Goal: Book appointment/travel/reservation

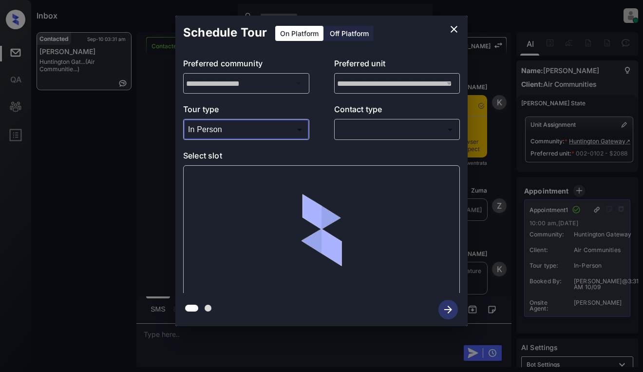
scroll to position [1210, 0]
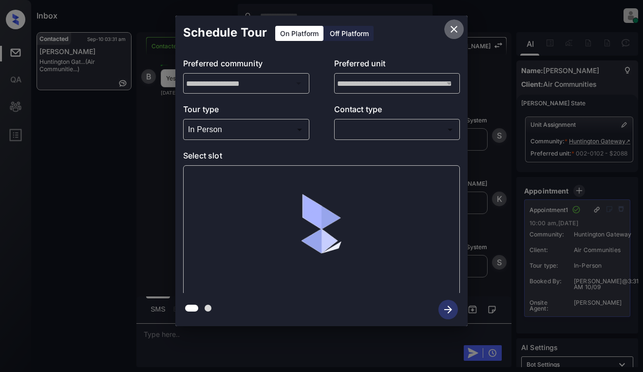
click at [455, 28] on icon "close" at bounding box center [454, 29] width 12 height 12
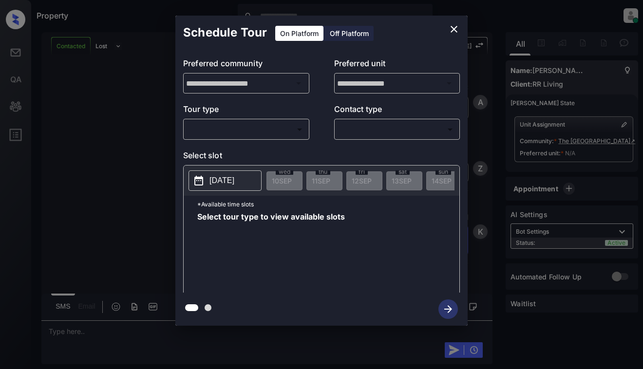
scroll to position [390, 0]
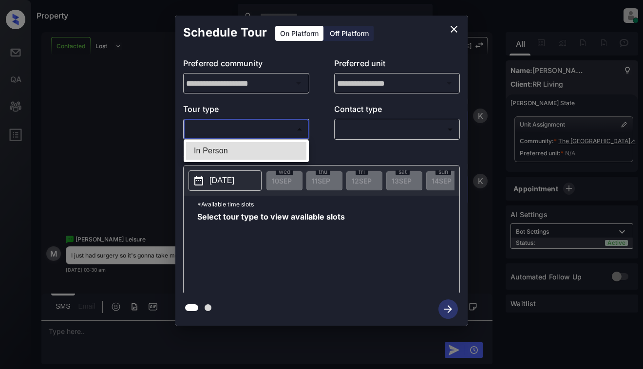
click at [294, 131] on body "Property Dominic Ceralde Online Set yourself offline Set yourself on break Prof…" at bounding box center [321, 184] width 643 height 369
click at [450, 28] on div at bounding box center [321, 184] width 643 height 369
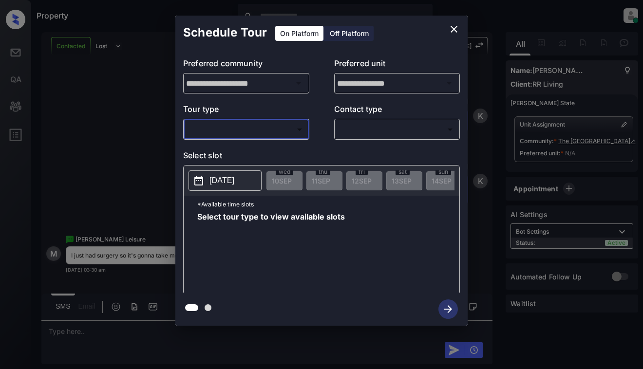
click at [451, 28] on icon "close" at bounding box center [454, 29] width 12 height 12
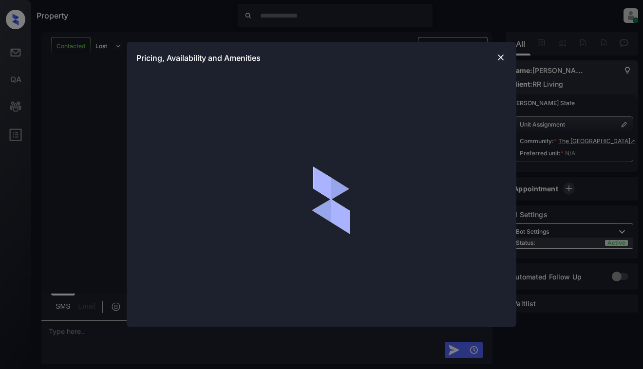
scroll to position [856, 0]
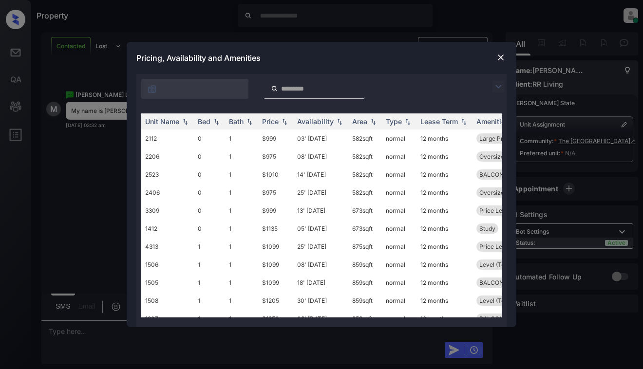
click at [500, 61] on img at bounding box center [501, 58] width 10 height 10
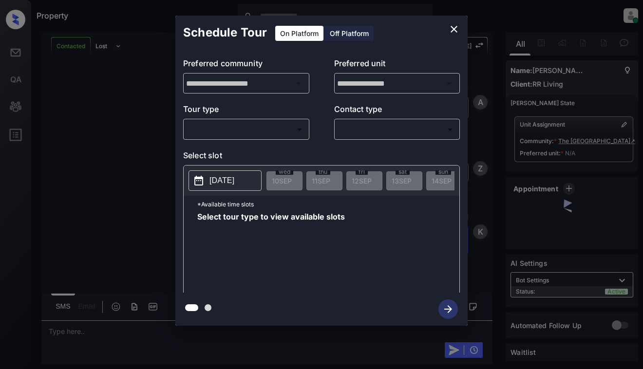
scroll to position [856, 0]
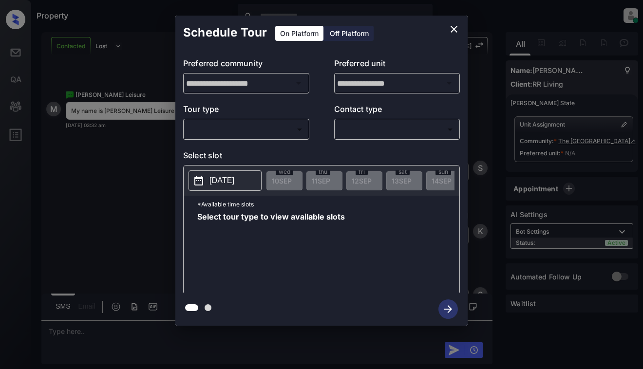
click at [213, 131] on body "Property Dominic Ceralde Online Set yourself offline Set yourself on break Prof…" at bounding box center [321, 184] width 643 height 369
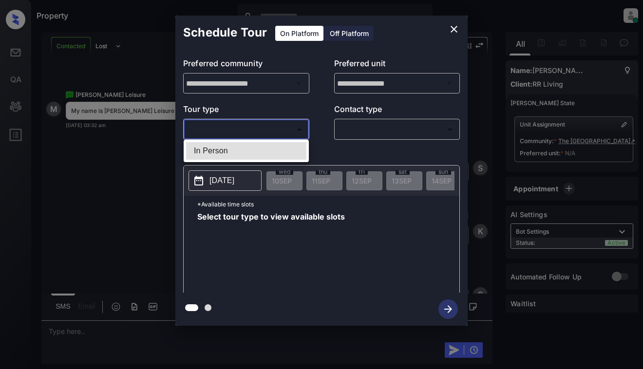
click at [223, 149] on li "In Person" at bounding box center [246, 151] width 120 height 18
type input "********"
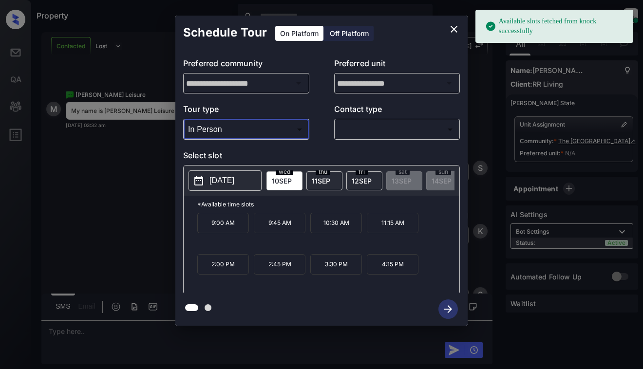
click at [449, 25] on icon "close" at bounding box center [454, 29] width 12 height 12
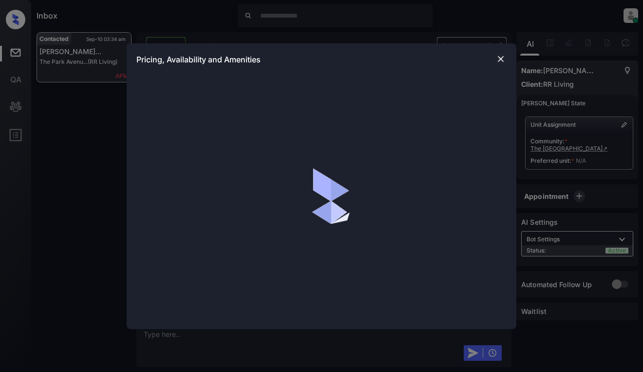
scroll to position [1842, 0]
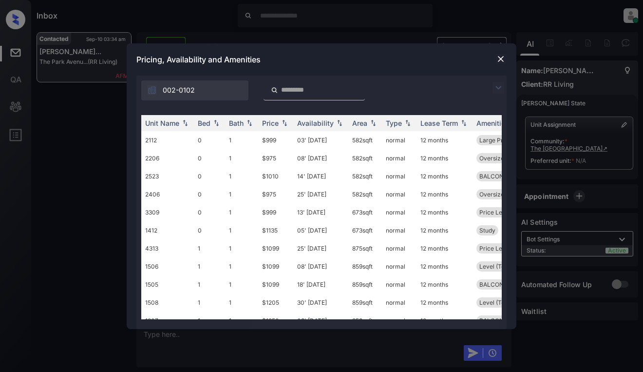
click at [501, 61] on img at bounding box center [501, 59] width 10 height 10
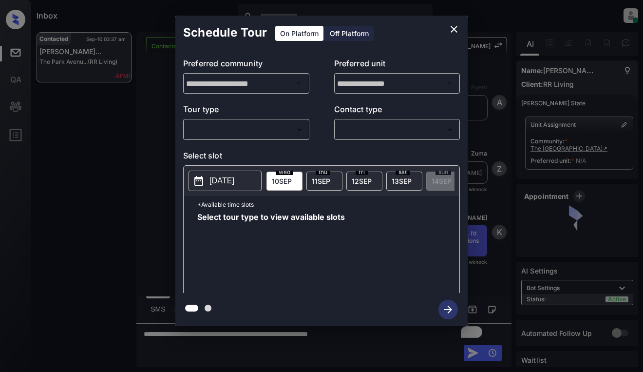
scroll to position [2227, 0]
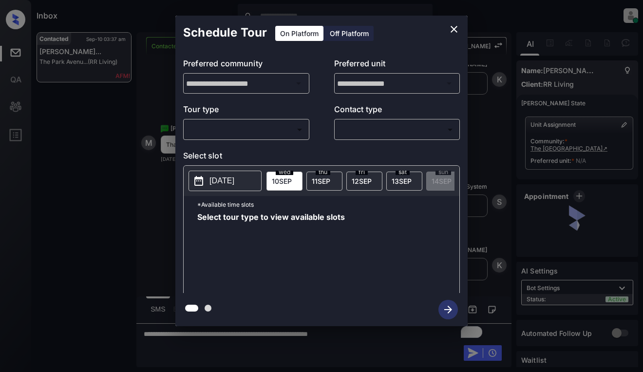
click at [276, 131] on body "Inbox [PERSON_NAME] Online Set yourself offline Set yourself on break Profile S…" at bounding box center [321, 186] width 643 height 372
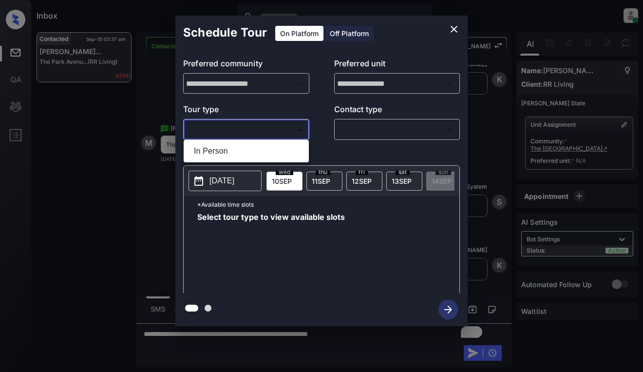
click at [276, 151] on li "In Person" at bounding box center [246, 151] width 120 height 18
type input "********"
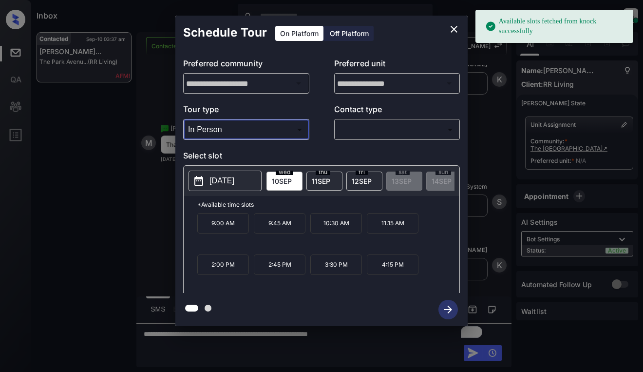
click at [229, 176] on p "[DATE]" at bounding box center [222, 181] width 25 height 12
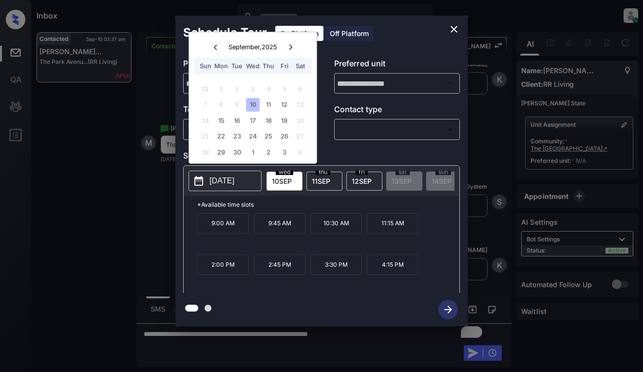
click at [293, 50] on div at bounding box center [290, 47] width 13 height 12
click at [217, 47] on icon at bounding box center [215, 47] width 6 height 6
click at [453, 29] on icon "close" at bounding box center [454, 29] width 7 height 7
